Goal: Task Accomplishment & Management: Use online tool/utility

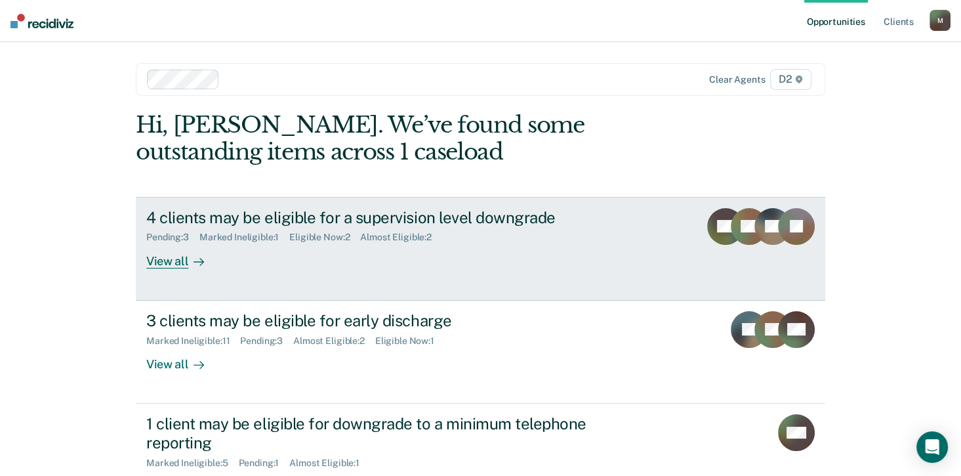
click at [173, 258] on div "View all" at bounding box center [182, 256] width 73 height 26
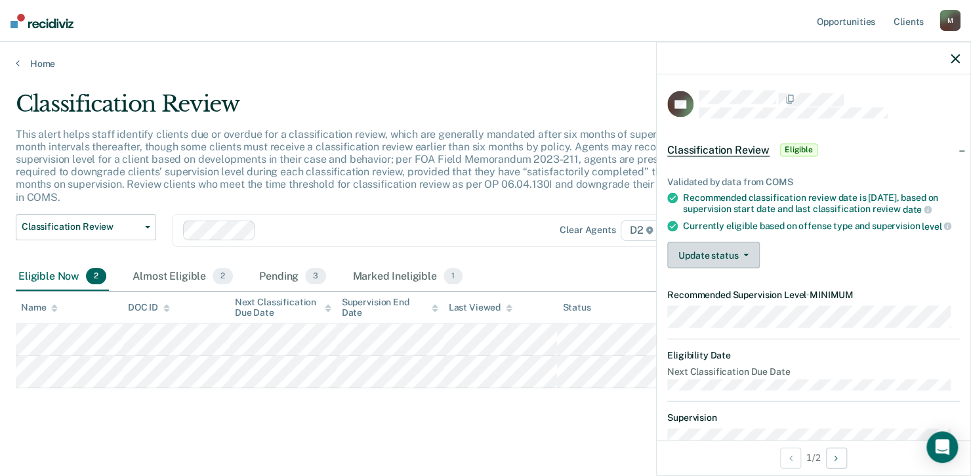
click at [730, 265] on button "Update status" at bounding box center [713, 255] width 92 height 26
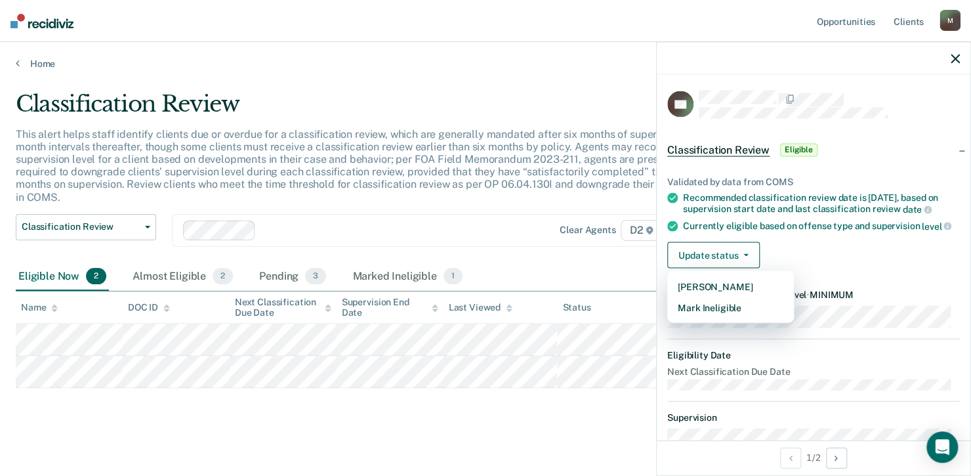
click at [508, 241] on div "Classification Review Classification Review Early Discharge Minimum Telephone R…" at bounding box center [380, 238] width 728 height 49
